Goal: Task Accomplishment & Management: Use online tool/utility

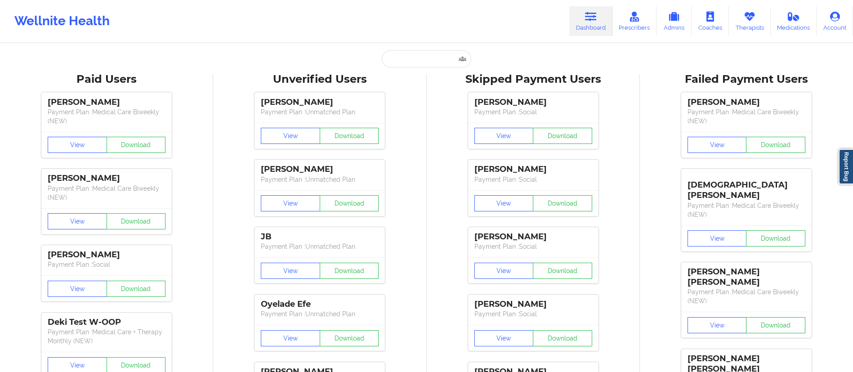
click at [424, 59] on input "text" at bounding box center [426, 58] width 89 height 17
type input "Let patient IN?—YES Coverage plan type: EPO Effective date: [DATE]- [DATE] Is t…"
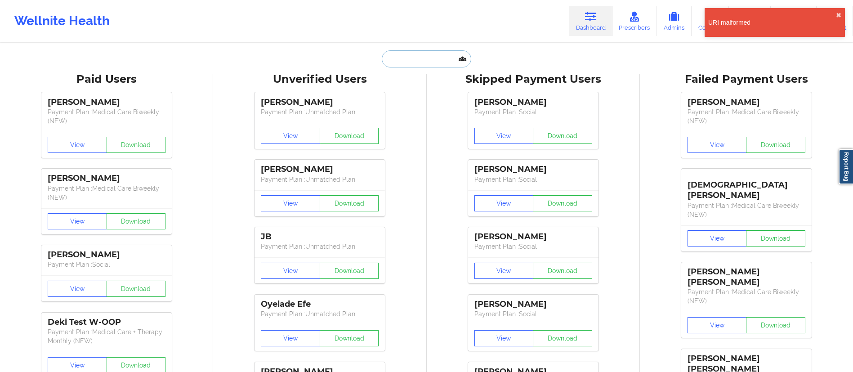
click at [400, 51] on input "text" at bounding box center [426, 58] width 89 height 17
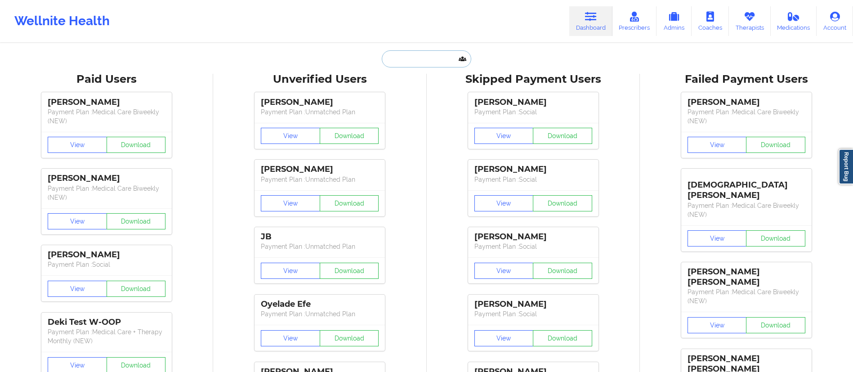
paste input "[PERSON_NAME]"
type input "[PERSON_NAME]"
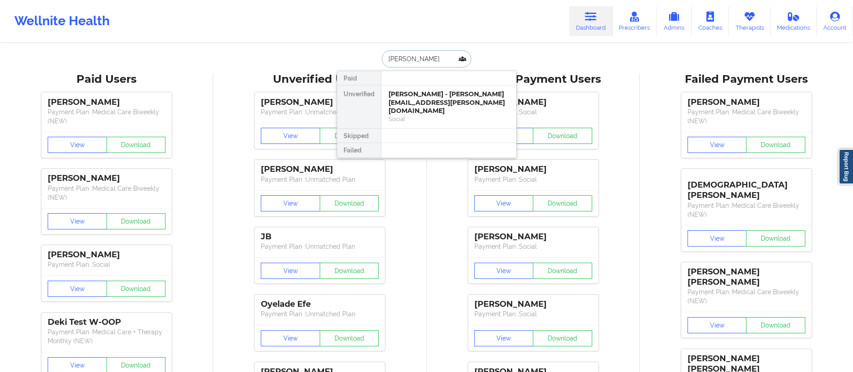
click at [419, 100] on div "[PERSON_NAME] - [PERSON_NAME][EMAIL_ADDRESS][PERSON_NAME][DOMAIN_NAME]" at bounding box center [448, 102] width 120 height 25
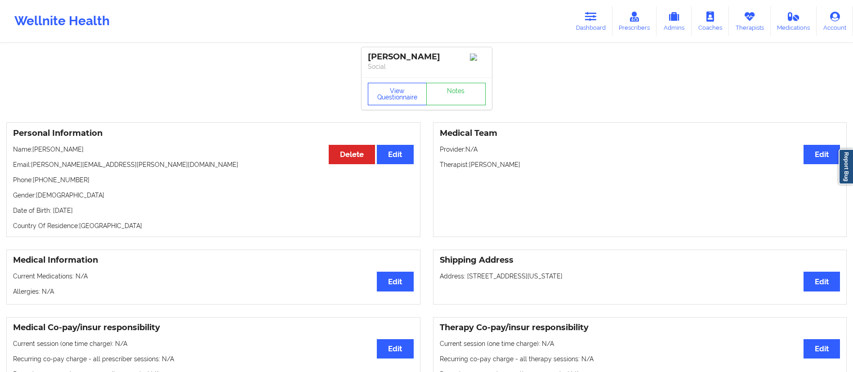
click at [394, 96] on button "View Questionnaire" at bounding box center [397, 94] width 59 height 22
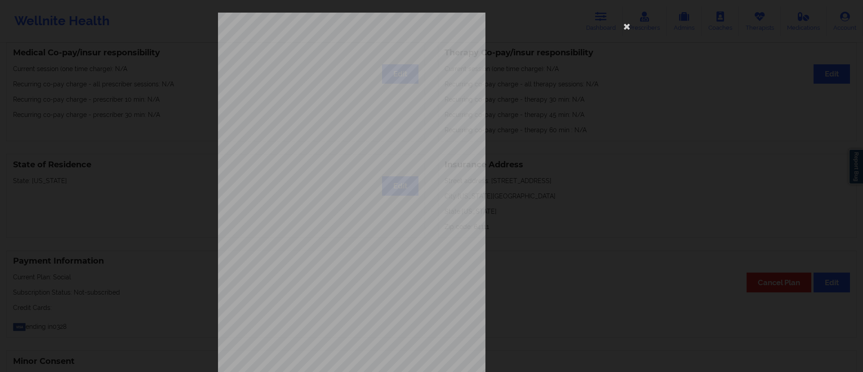
scroll to position [57, 0]
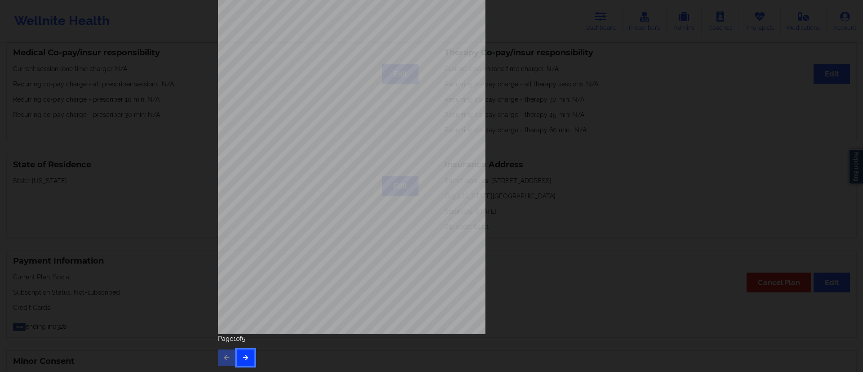
click at [238, 357] on button "button" at bounding box center [246, 357] width 18 height 16
click at [243, 351] on button "button" at bounding box center [246, 357] width 18 height 16
click at [242, 358] on icon "button" at bounding box center [246, 356] width 8 height 5
click at [223, 359] on icon "button" at bounding box center [227, 356] width 8 height 5
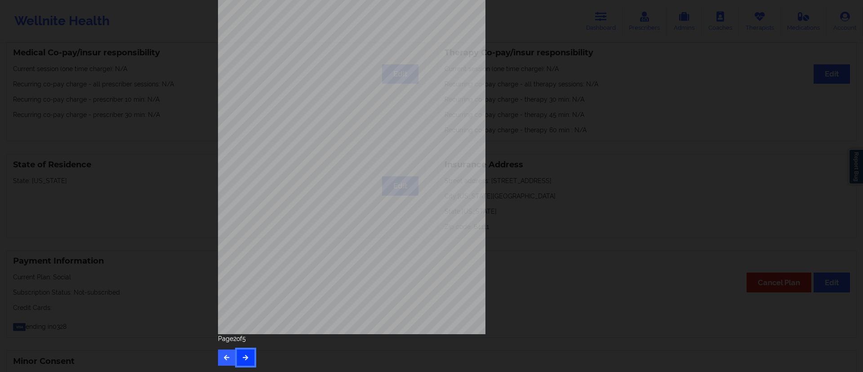
click at [243, 358] on icon "button" at bounding box center [246, 356] width 8 height 5
click at [242, 358] on icon "button" at bounding box center [246, 356] width 8 height 5
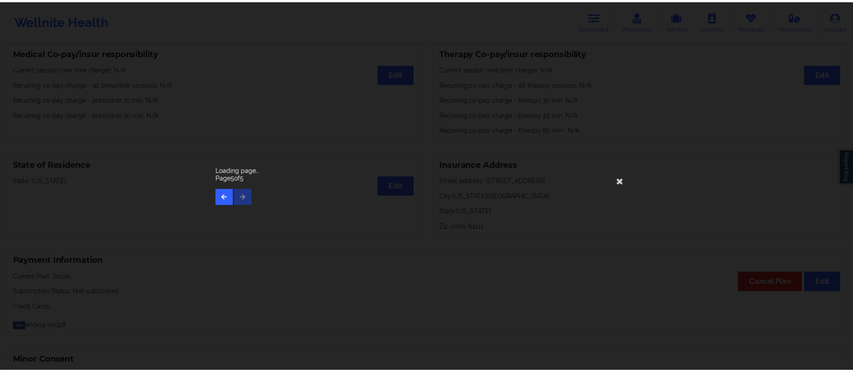
scroll to position [0, 0]
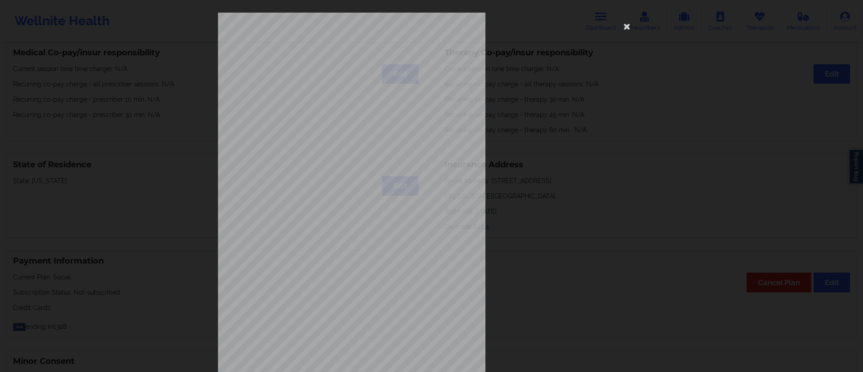
click at [508, 245] on div "None Local Pharmacy Data None Where patient came from BlueKC search Job Informa…" at bounding box center [431, 202] width 427 height 378
click at [630, 29] on icon at bounding box center [627, 26] width 14 height 14
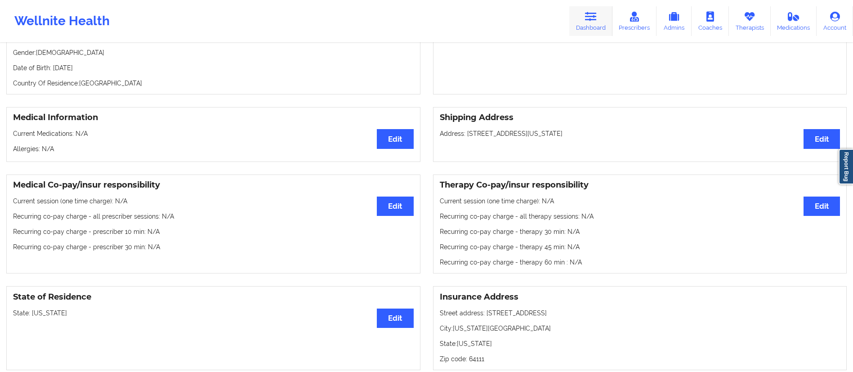
scroll to position [138, 0]
